Goal: Information Seeking & Learning: Learn about a topic

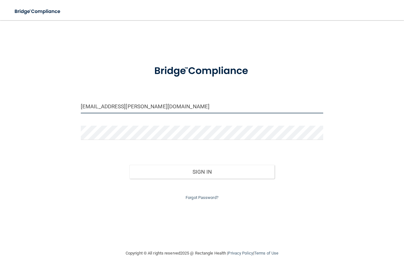
drag, startPoint x: 149, startPoint y: 107, endPoint x: 0, endPoint y: 139, distance: 152.1
click at [0, 139] on main "katelyn.lowell@gmail.com Invalid email/password. You don't have permission to a…" at bounding box center [202, 145] width 404 height 250
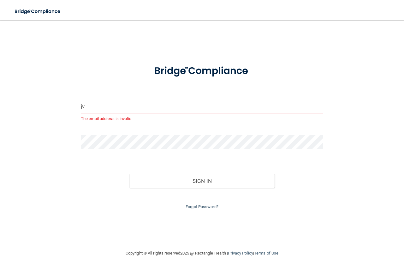
type input "j"
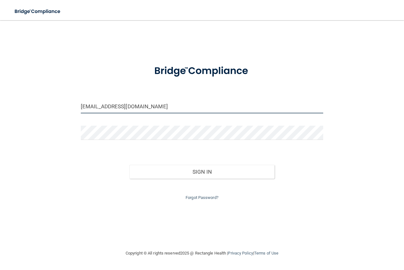
type input "[EMAIL_ADDRESS][DOMAIN_NAME]"
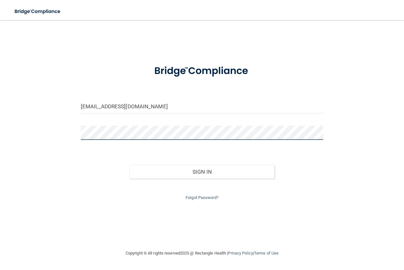
click at [129, 165] on button "Sign In" at bounding box center [201, 172] width 145 height 14
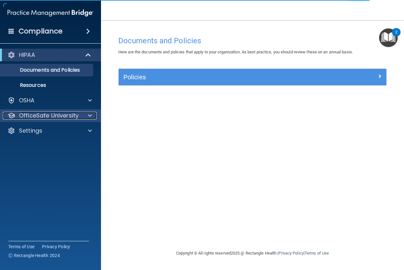
click at [70, 113] on p "OfficeSafe University" at bounding box center [49, 116] width 60 height 8
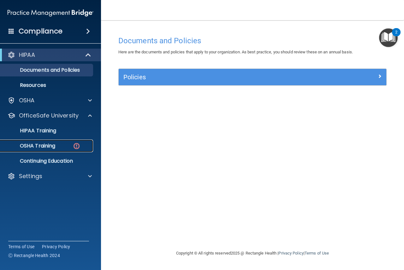
click at [70, 147] on div "OSHA Training" at bounding box center [47, 146] width 86 height 6
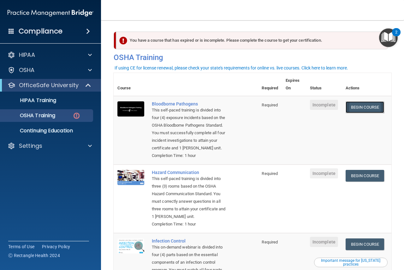
click at [363, 107] on link "Begin Course" at bounding box center [364, 107] width 38 height 12
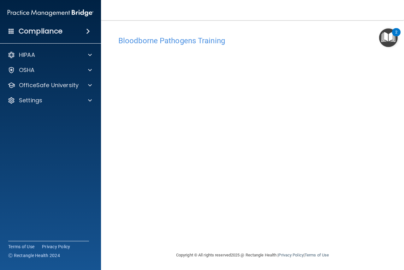
click at [389, 39] on img "Open Resource Center, 2 new notifications" at bounding box center [388, 37] width 19 height 19
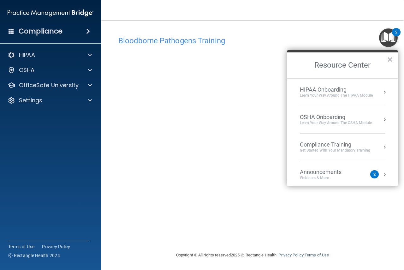
click at [389, 39] on img "Open Resource Center, 2 new notifications" at bounding box center [388, 37] width 19 height 19
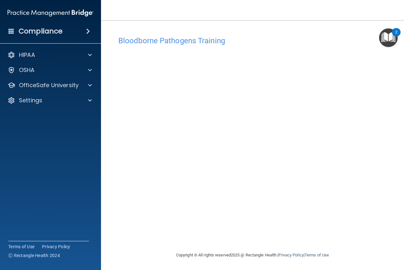
click at [388, 39] on img "Open Resource Center, 2 new notifications" at bounding box center [388, 37] width 19 height 19
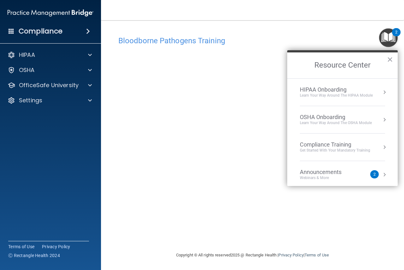
click at [388, 39] on img "Open Resource Center, 2 new notifications" at bounding box center [388, 37] width 19 height 19
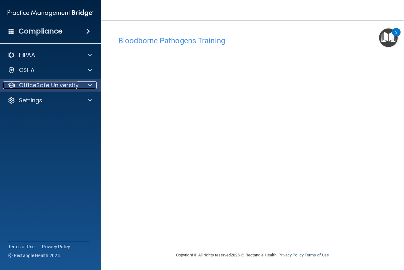
click at [40, 86] on p "OfficeSafe University" at bounding box center [49, 85] width 60 height 8
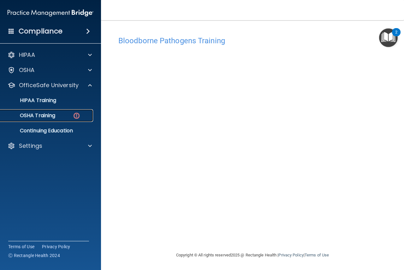
click at [58, 115] on div "OSHA Training" at bounding box center [47, 115] width 86 height 6
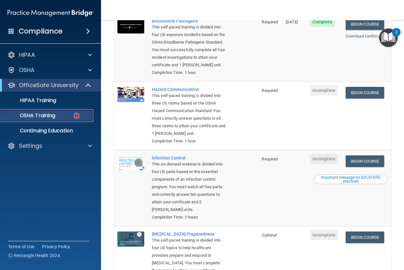
scroll to position [84, 0]
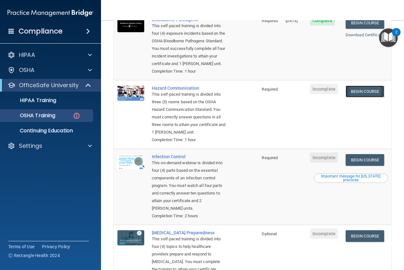
click at [373, 90] on link "Begin Course" at bounding box center [364, 91] width 38 height 12
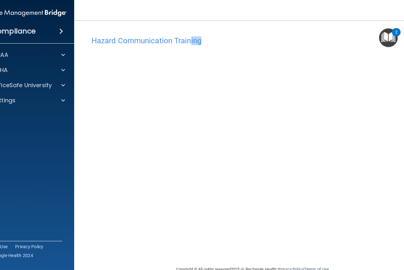
drag, startPoint x: 271, startPoint y: 28, endPoint x: 187, endPoint y: 27, distance: 83.9
click at [187, 27] on div "Hazard Communication Training This course doesn’t expire until . Are you sure y…" at bounding box center [252, 142] width 331 height 232
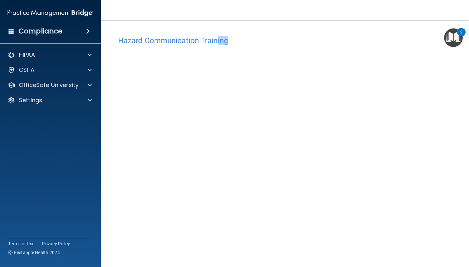
click at [403, 34] on img "Open Resource Center, 2 new notifications" at bounding box center [453, 37] width 19 height 19
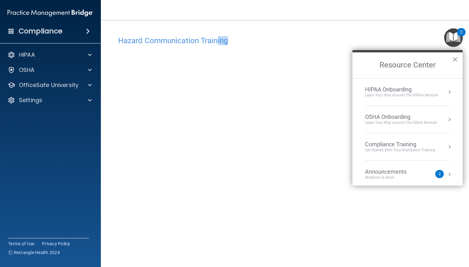
click at [403, 34] on img "Open Resource Center, 2 new notifications" at bounding box center [453, 37] width 19 height 19
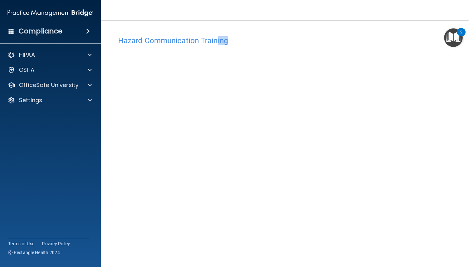
click at [320, 38] on h4 "Hazard Communication Training" at bounding box center [285, 41] width 334 height 8
click at [66, 87] on p "OfficeSafe University" at bounding box center [49, 85] width 60 height 8
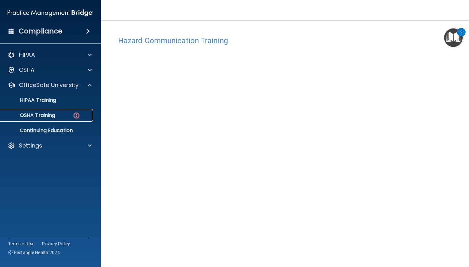
click at [56, 118] on div "OSHA Training" at bounding box center [47, 115] width 86 height 6
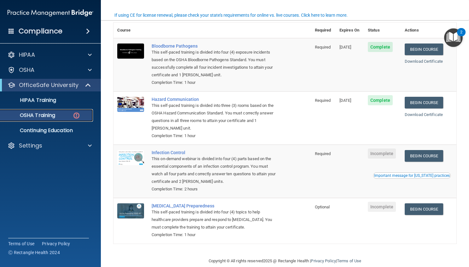
scroll to position [53, 0]
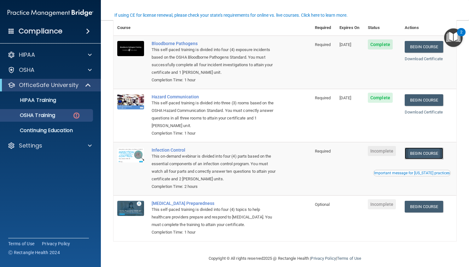
click at [403, 155] on link "Begin Course" at bounding box center [424, 154] width 38 height 12
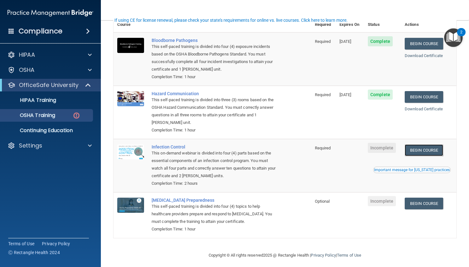
scroll to position [61, 0]
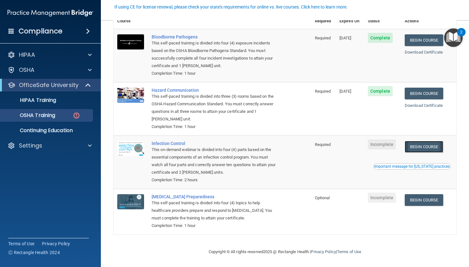
click at [403, 151] on link "Begin Course" at bounding box center [424, 147] width 38 height 12
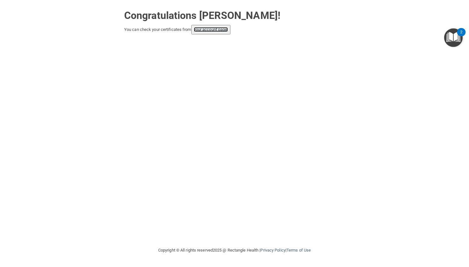
click at [204, 31] on link "your account page!" at bounding box center [211, 29] width 34 height 5
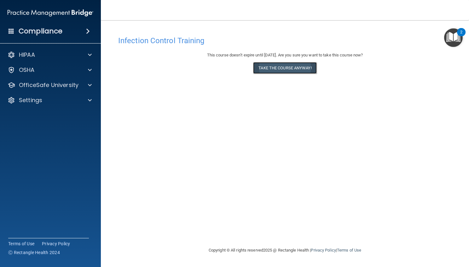
click at [292, 66] on button "Take the course anyway!" at bounding box center [284, 68] width 63 height 12
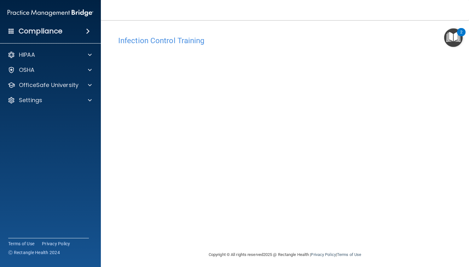
click at [69, 91] on div "HIPAA Documents and Policies Report an Incident Business Associates Emergency P…" at bounding box center [50, 79] width 101 height 66
click at [69, 84] on p "OfficeSafe University" at bounding box center [49, 85] width 60 height 8
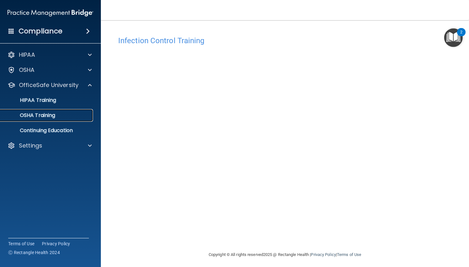
click at [60, 116] on div "OSHA Training" at bounding box center [47, 115] width 86 height 6
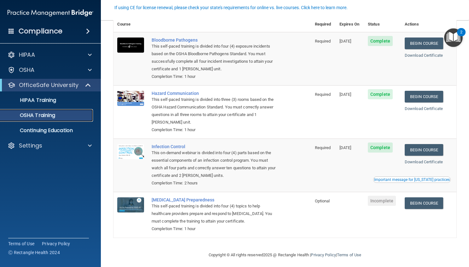
scroll to position [43, 0]
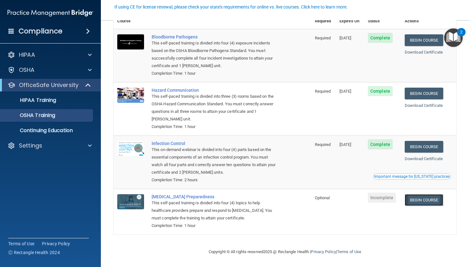
click at [431, 201] on link "Begin Course" at bounding box center [424, 200] width 38 height 12
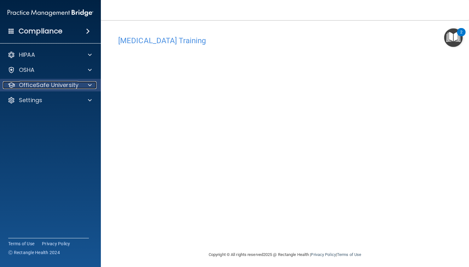
click at [57, 86] on p "OfficeSafe University" at bounding box center [49, 85] width 60 height 8
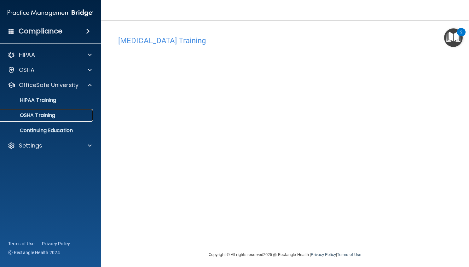
click at [49, 117] on p "OSHA Training" at bounding box center [29, 115] width 51 height 6
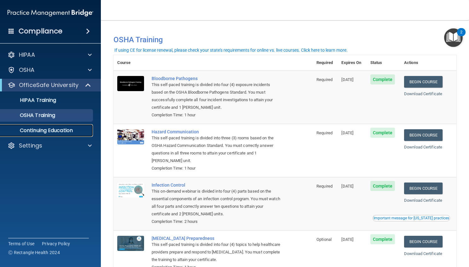
click at [41, 133] on p "Continuing Education" at bounding box center [47, 130] width 86 height 6
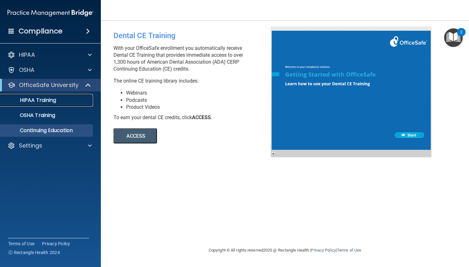
click at [50, 101] on p "HIPAA Training" at bounding box center [30, 100] width 52 height 6
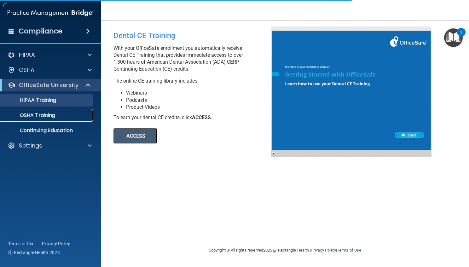
click at [50, 119] on link "OSHA Training" at bounding box center [43, 115] width 99 height 13
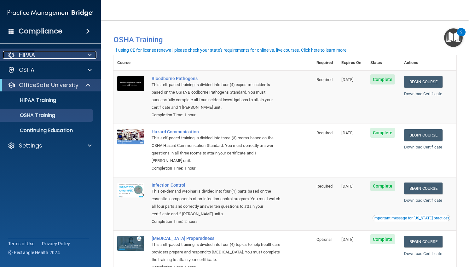
click at [68, 52] on div "HIPAA" at bounding box center [42, 55] width 78 height 8
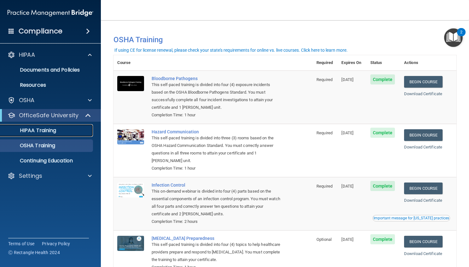
click at [56, 128] on p "HIPAA Training" at bounding box center [30, 130] width 52 height 6
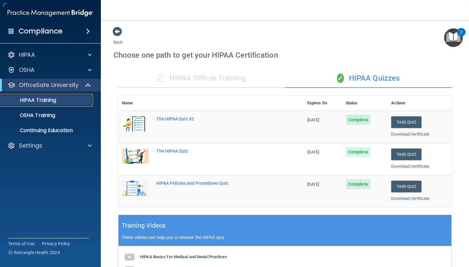
click at [61, 99] on div "HIPAA Training" at bounding box center [47, 100] width 86 height 6
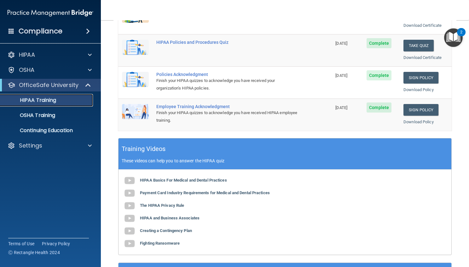
scroll to position [137, 0]
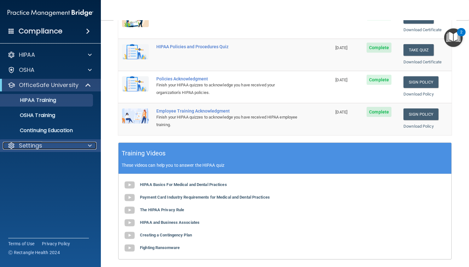
click at [42, 145] on div "Settings" at bounding box center [42, 146] width 78 height 8
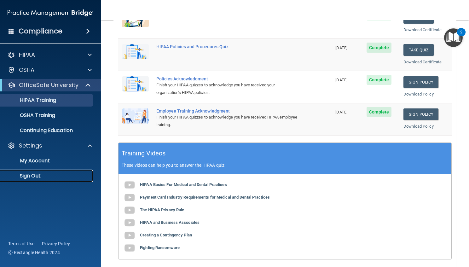
click at [38, 177] on p "Sign Out" at bounding box center [47, 176] width 86 height 6
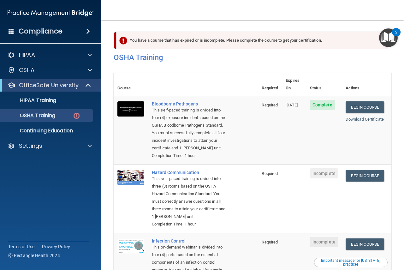
scroll to position [84, 0]
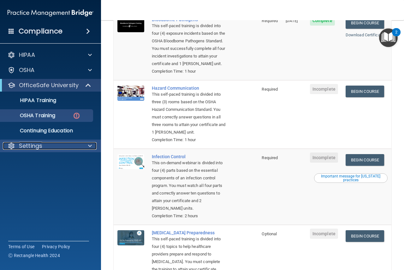
click at [33, 142] on p "Settings" at bounding box center [30, 146] width 23 height 8
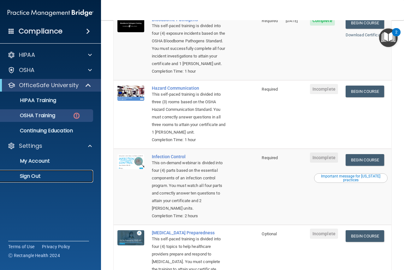
click at [41, 178] on p "Sign Out" at bounding box center [47, 176] width 86 height 6
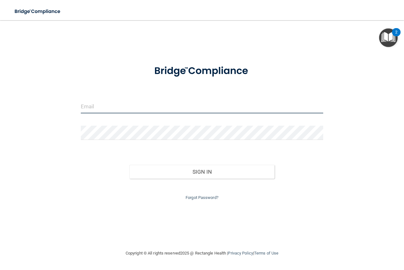
type input "[EMAIL_ADDRESS][PERSON_NAME][DOMAIN_NAME]"
